Goal: Transaction & Acquisition: Purchase product/service

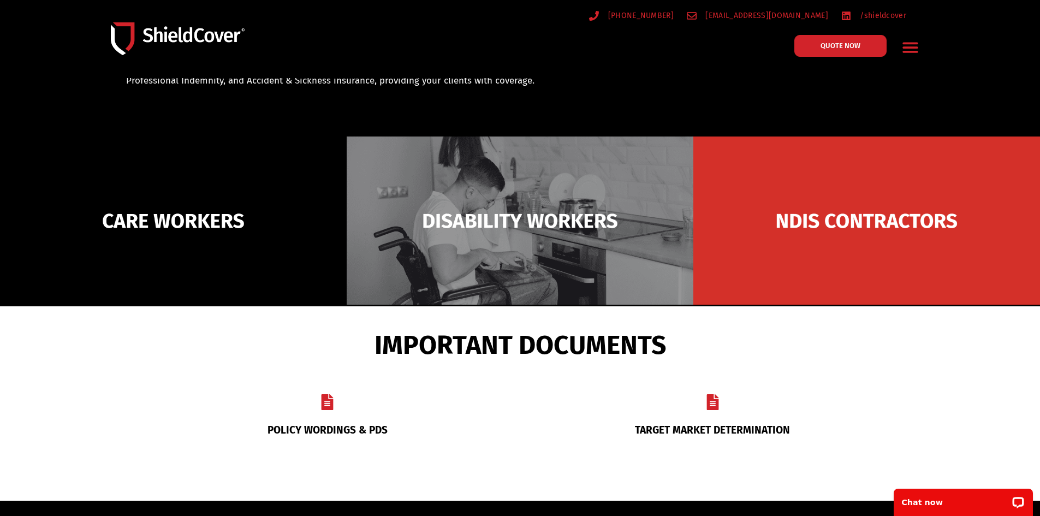
scroll to position [109, 0]
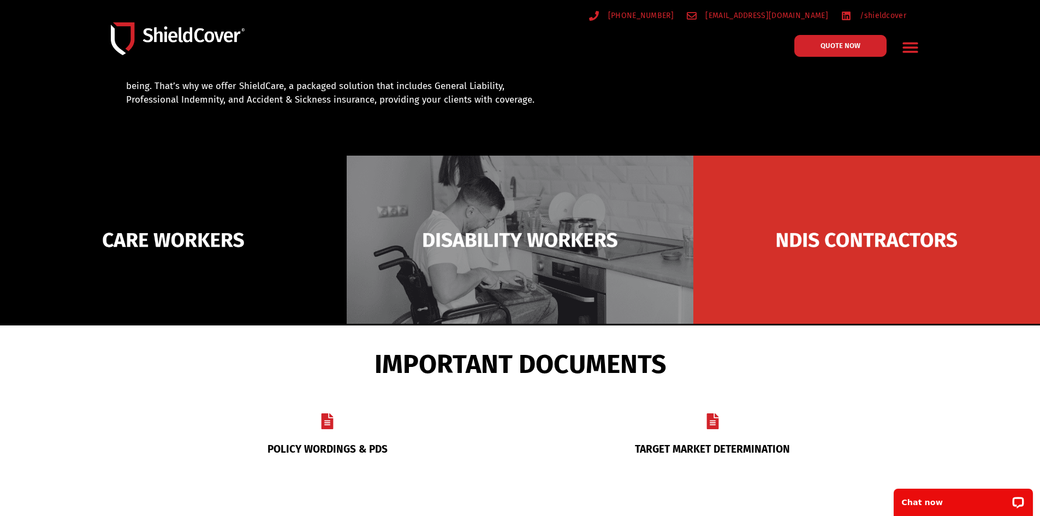
click at [915, 49] on icon "Menu Toggle" at bounding box center [910, 48] width 15 height 10
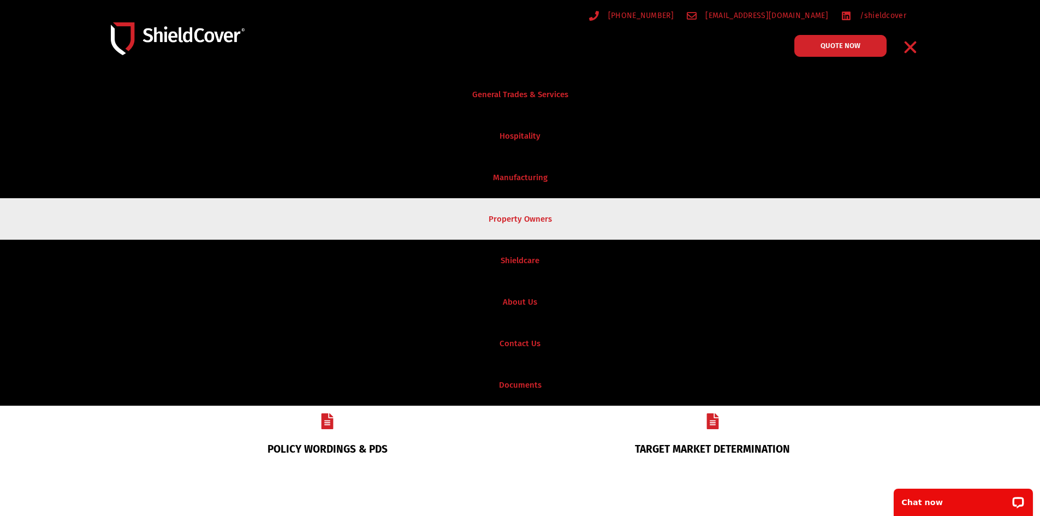
click at [549, 213] on link "Property Owners" at bounding box center [520, 219] width 1040 height 42
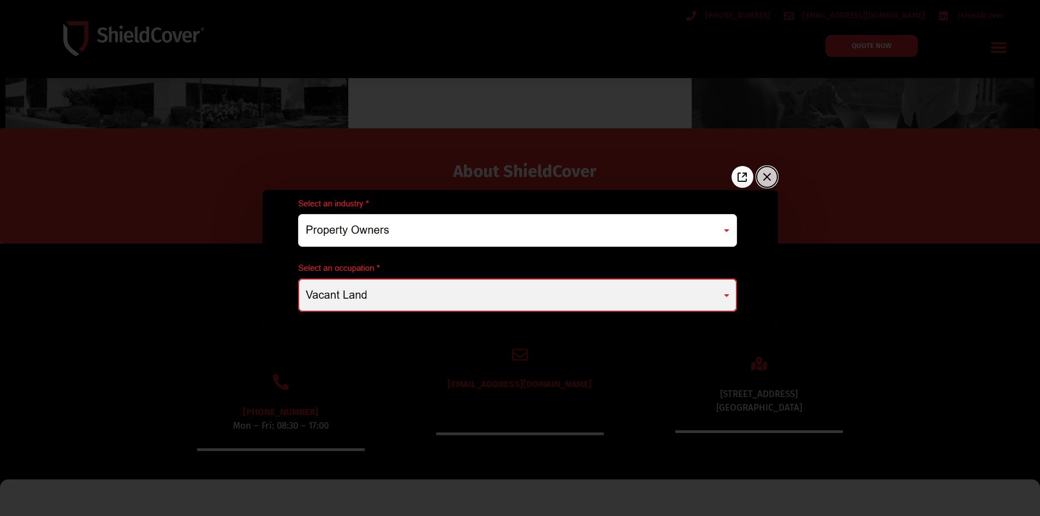
click at [773, 175] on icon "Close the window" at bounding box center [767, 176] width 17 height 17
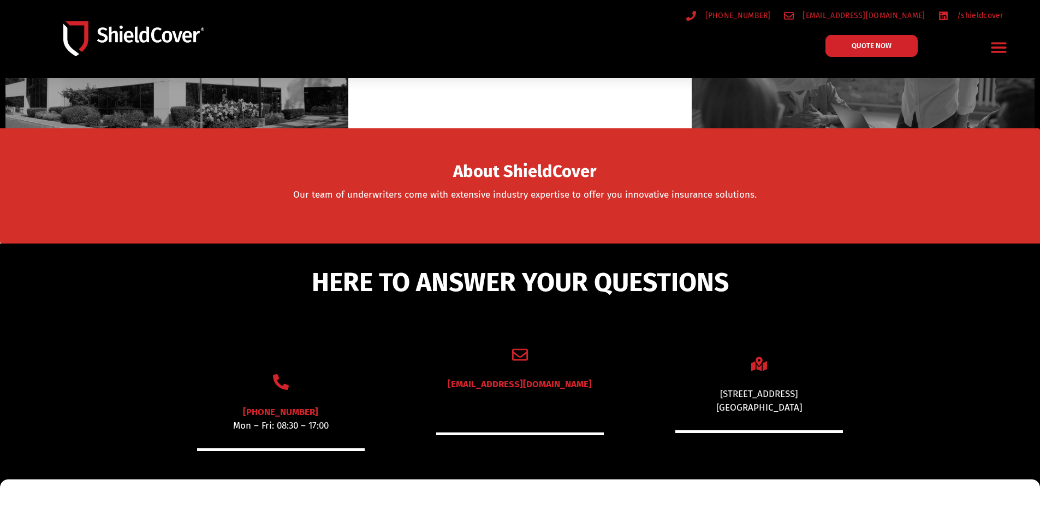
click at [801, 153] on div "About ShieldCover" at bounding box center [525, 167] width 864 height 29
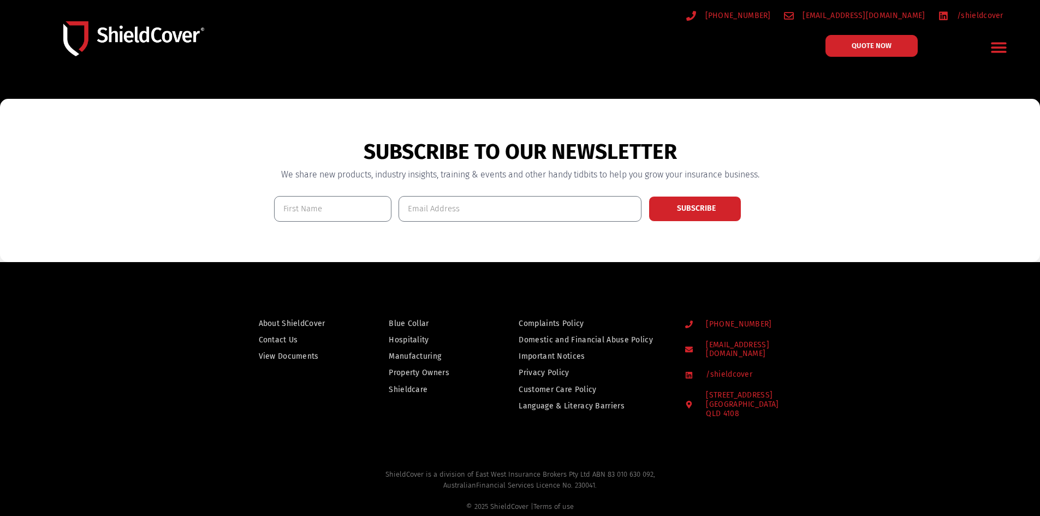
scroll to position [765, 0]
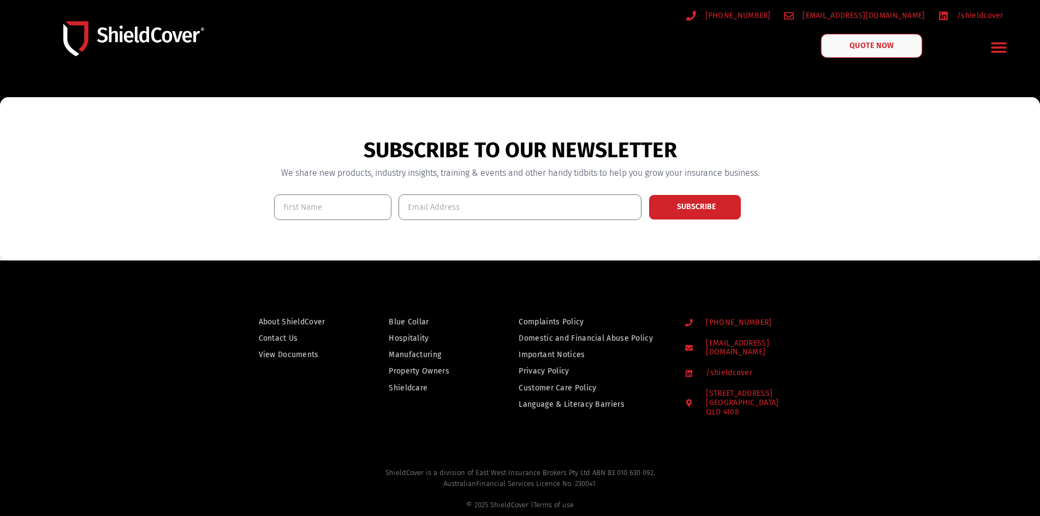
click at [904, 48] on link "QUOTE NOW" at bounding box center [872, 46] width 102 height 24
